Goal: Download file/media

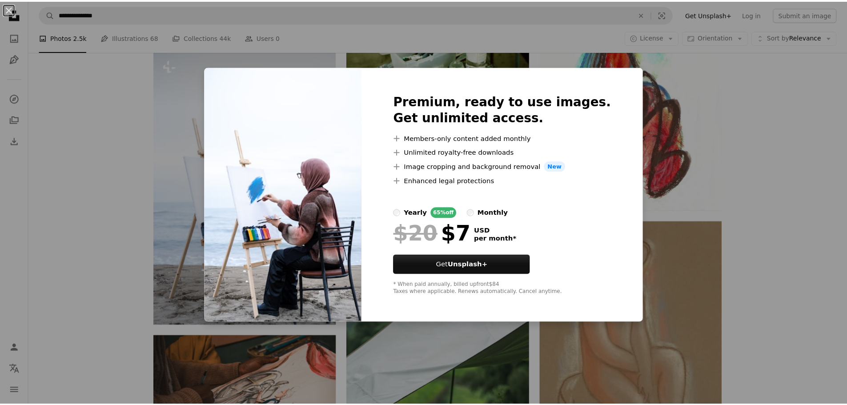
scroll to position [6725, 0]
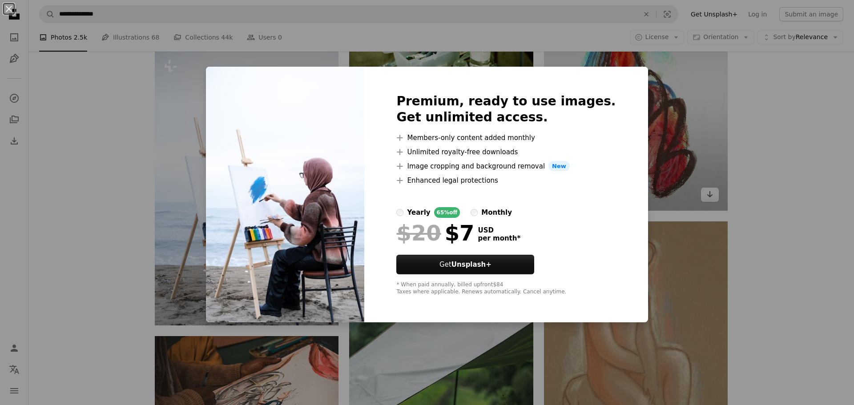
click at [702, 134] on div "An X shape Premium, ready to use images. Get unlimited access. A plus sign Memb…" at bounding box center [427, 202] width 854 height 405
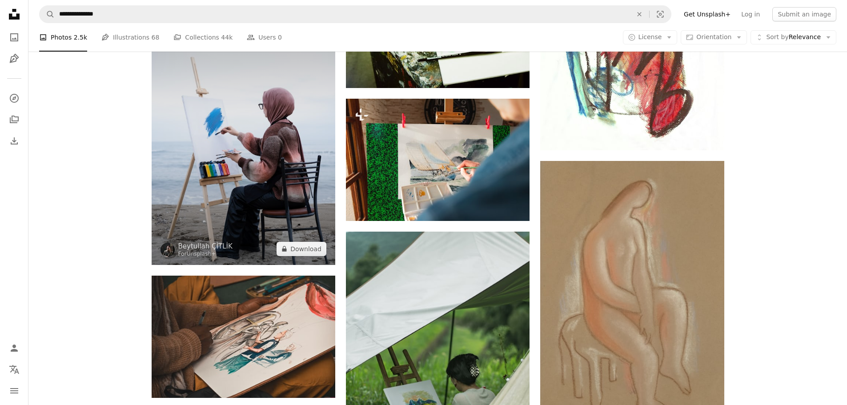
scroll to position [6696, 0]
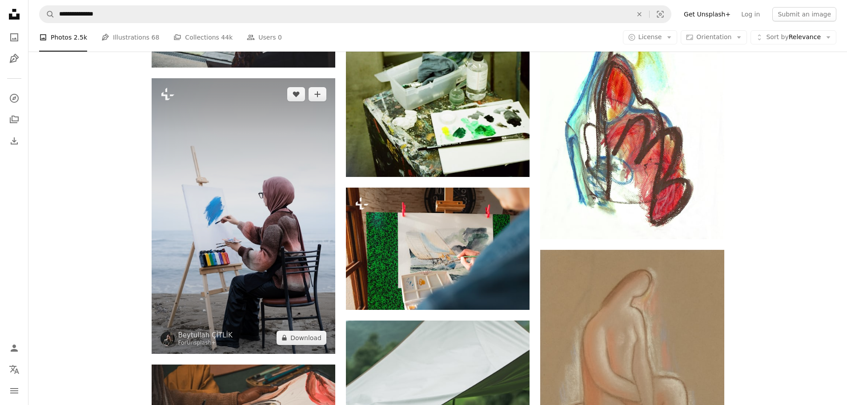
click at [260, 214] on img at bounding box center [244, 216] width 184 height 276
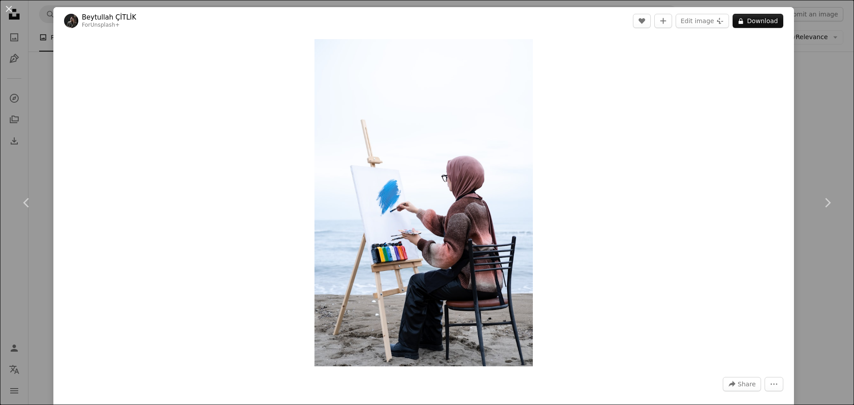
click at [791, 93] on div "An X shape Chevron left Chevron right Beytullah ÇİTLİK For Unsplash+ A heart A …" at bounding box center [427, 202] width 854 height 405
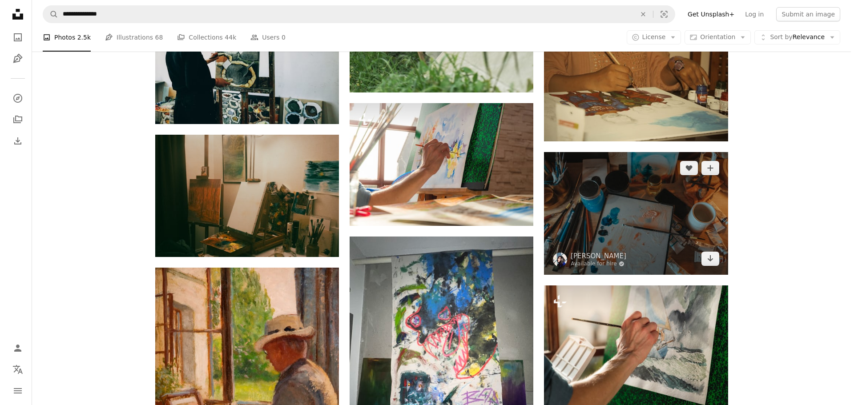
scroll to position [7111, 0]
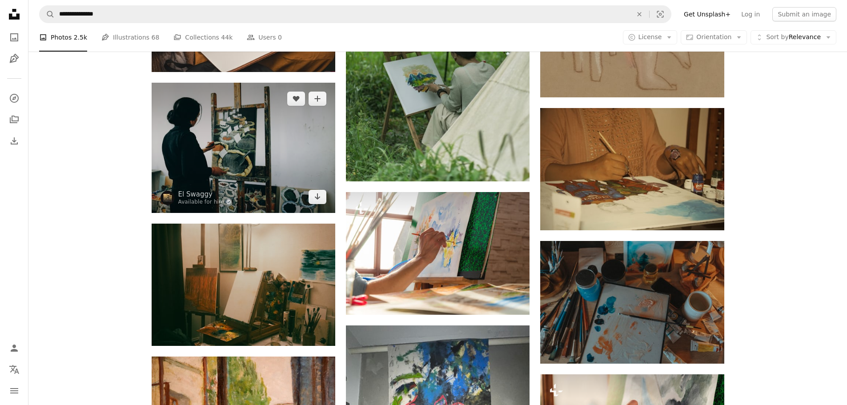
click at [252, 131] on img at bounding box center [244, 148] width 184 height 130
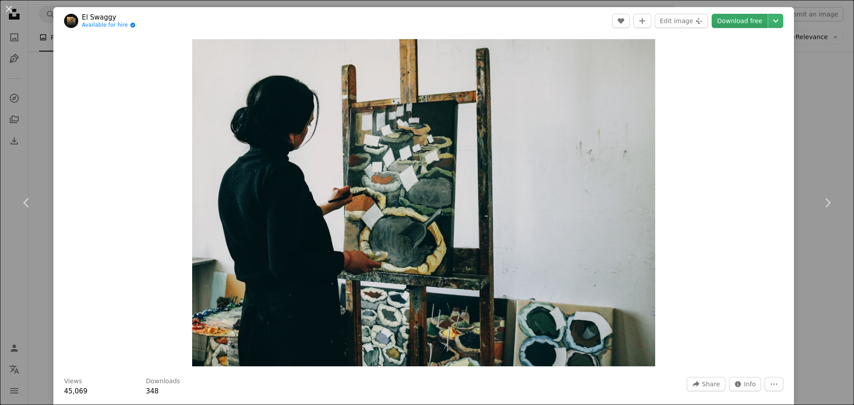
click at [747, 19] on link "Download free" at bounding box center [739, 21] width 56 height 14
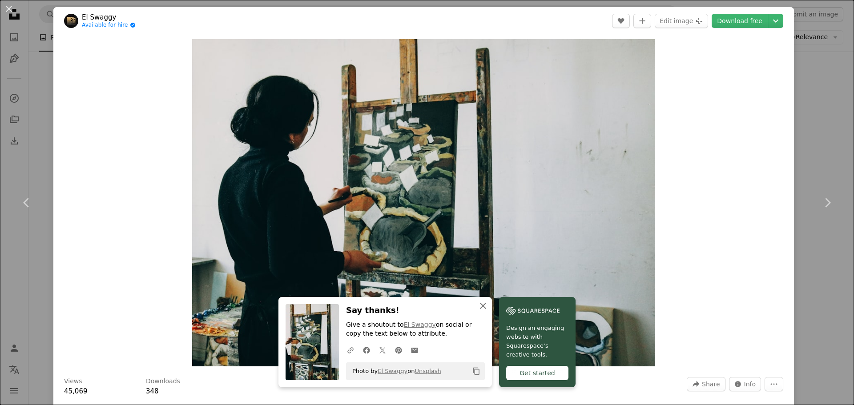
click at [482, 306] on icon "An X shape" at bounding box center [483, 306] width 11 height 11
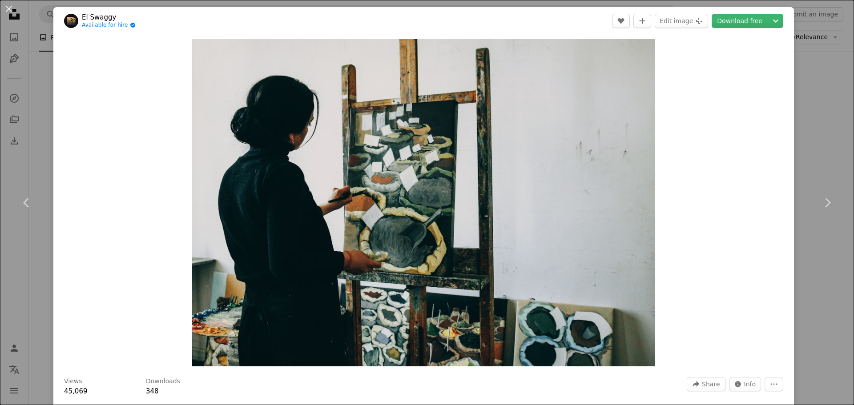
click at [39, 75] on div "An X shape Chevron left Chevron right El Swaggy Available for hire A checkmark …" at bounding box center [427, 202] width 854 height 405
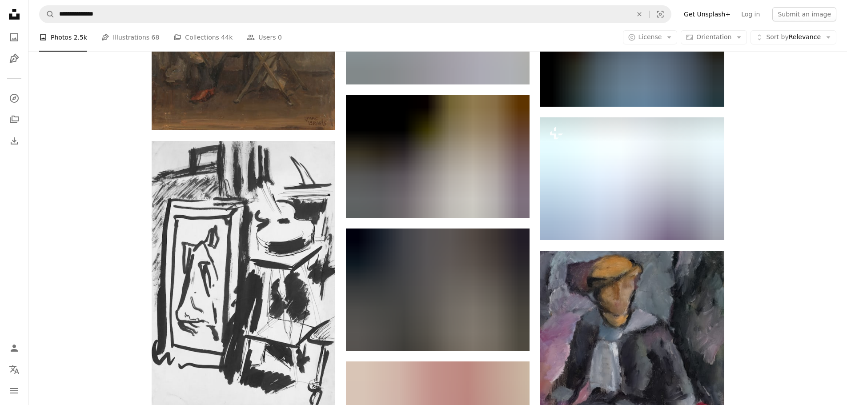
scroll to position [17307, 0]
